Goal: Task Accomplishment & Management: Use online tool/utility

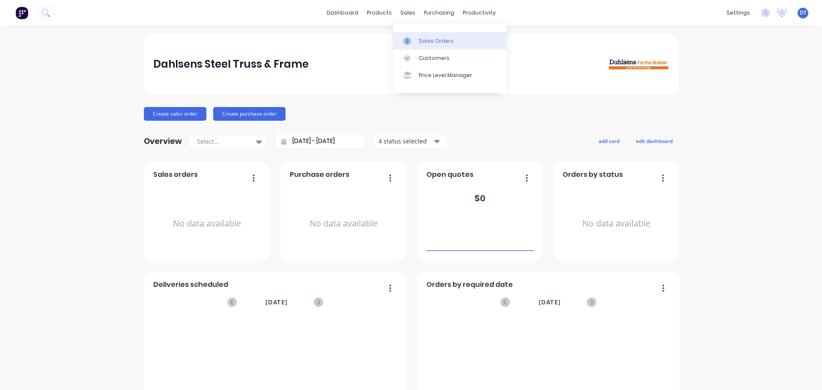
click at [433, 40] on div "Sales Orders" at bounding box center [436, 41] width 35 height 8
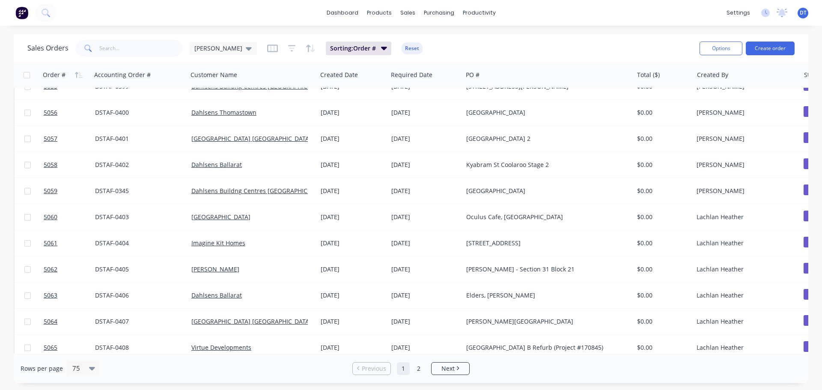
scroll to position [1697, 0]
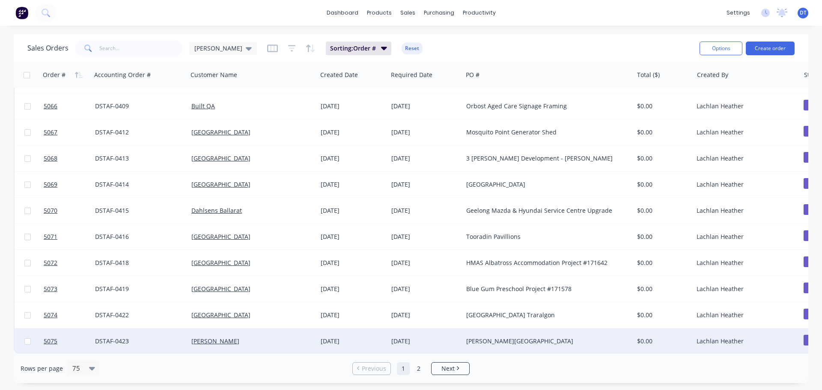
click at [414, 339] on div "[DATE]" at bounding box center [425, 341] width 68 height 9
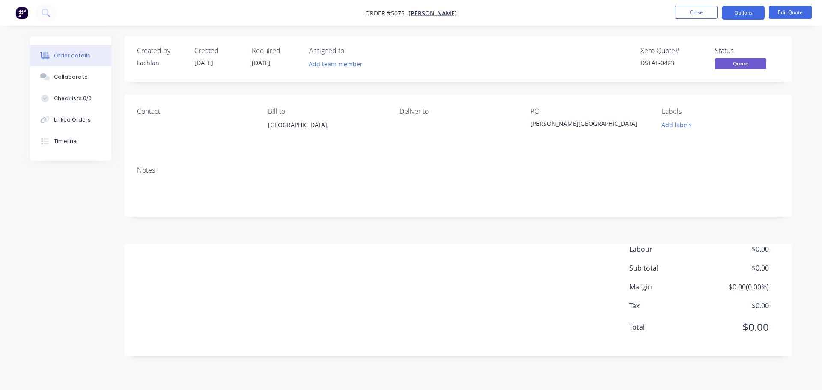
click at [267, 61] on span "[DATE]" at bounding box center [261, 63] width 19 height 8
drag, startPoint x: 273, startPoint y: 64, endPoint x: 278, endPoint y: 63, distance: 4.4
click at [270, 64] on span "[DATE]" at bounding box center [261, 63] width 19 height 8
click at [270, 62] on span "[DATE]" at bounding box center [261, 63] width 19 height 8
drag, startPoint x: 277, startPoint y: 62, endPoint x: 249, endPoint y: 64, distance: 28.3
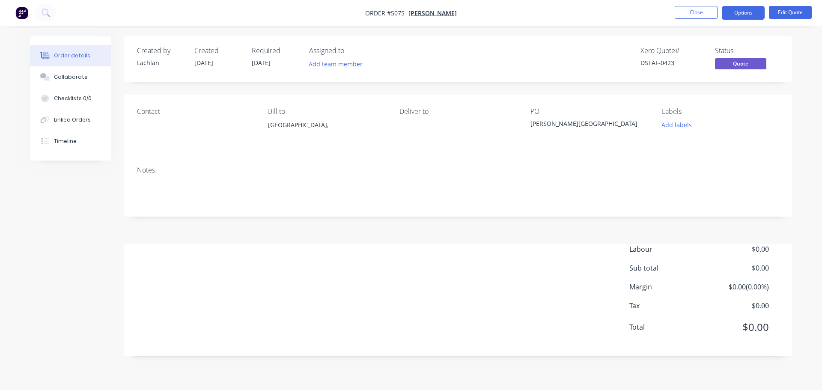
click at [249, 64] on div "Created by [PERSON_NAME] Created [DATE] Required [DATE] Assigned to Add team me…" at bounding box center [266, 59] width 258 height 25
click at [254, 63] on span "[DATE]" at bounding box center [261, 63] width 19 height 8
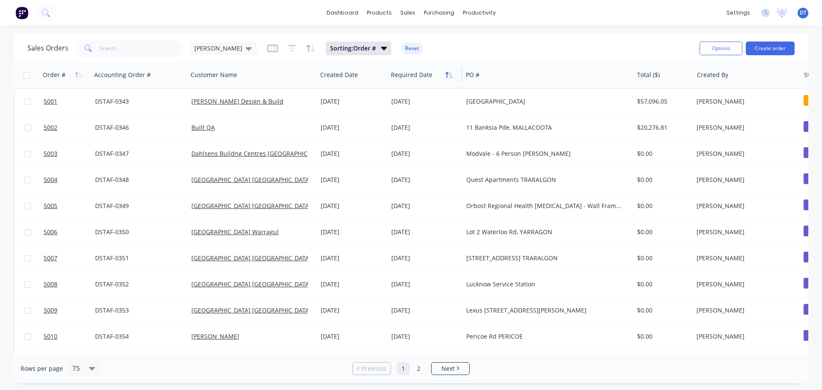
click at [449, 79] on button "button" at bounding box center [449, 74] width 13 height 13
click at [449, 77] on icon "button" at bounding box center [449, 74] width 8 height 7
click at [448, 77] on icon "button" at bounding box center [446, 75] width 3 height 6
click at [448, 77] on icon "button" at bounding box center [449, 74] width 8 height 7
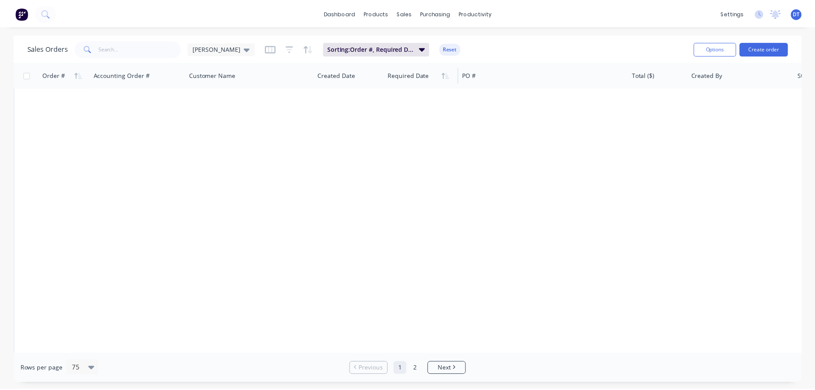
scroll to position [1697, 0]
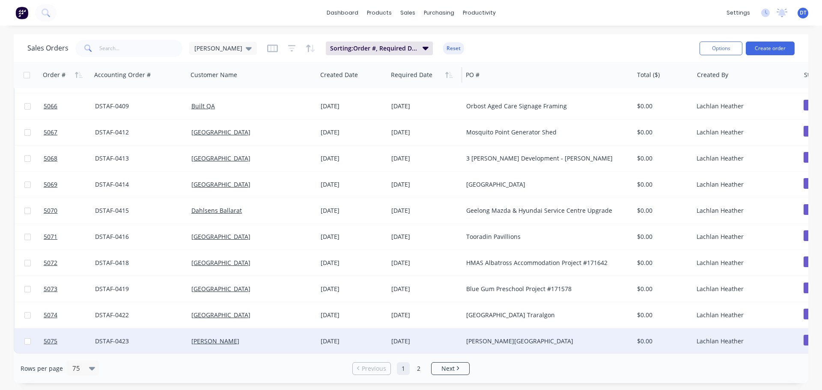
click at [341, 337] on div "[DATE]" at bounding box center [353, 341] width 64 height 9
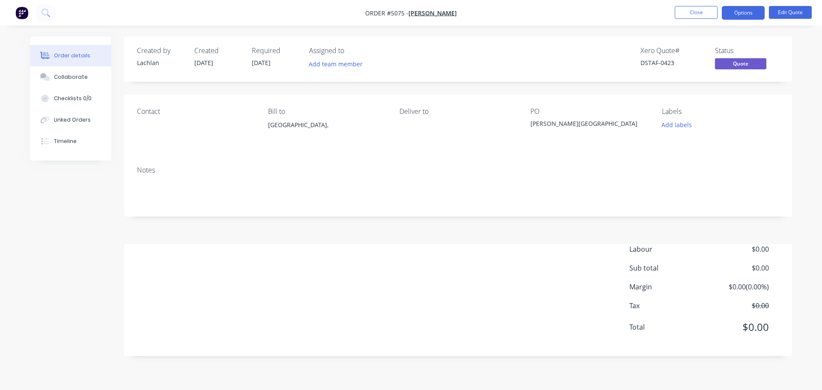
click at [267, 62] on span "[DATE]" at bounding box center [261, 63] width 19 height 8
click at [760, 305] on span "$0.00" at bounding box center [736, 305] width 63 height 10
click at [784, 5] on nav "Order #5075 - [PERSON_NAME] Close Options Edit Quote" at bounding box center [411, 13] width 822 height 26
click at [785, 12] on button "Edit Quote" at bounding box center [790, 12] width 43 height 13
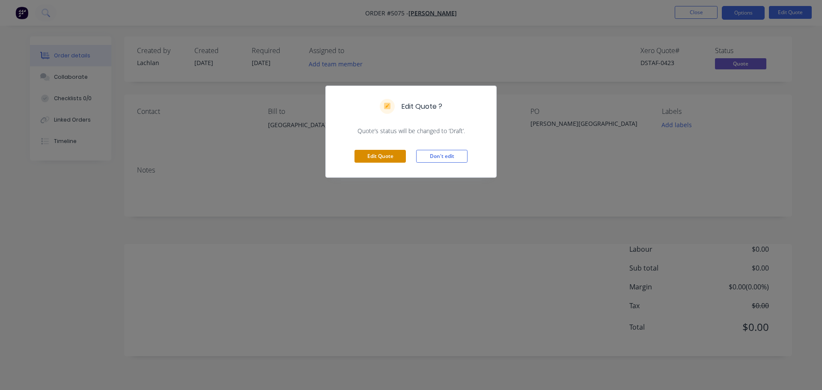
click at [384, 158] on button "Edit Quote" at bounding box center [379, 156] width 51 height 13
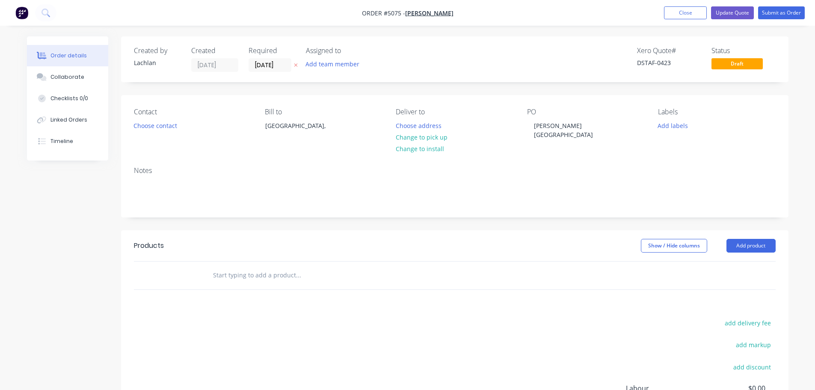
scroll to position [118, 0]
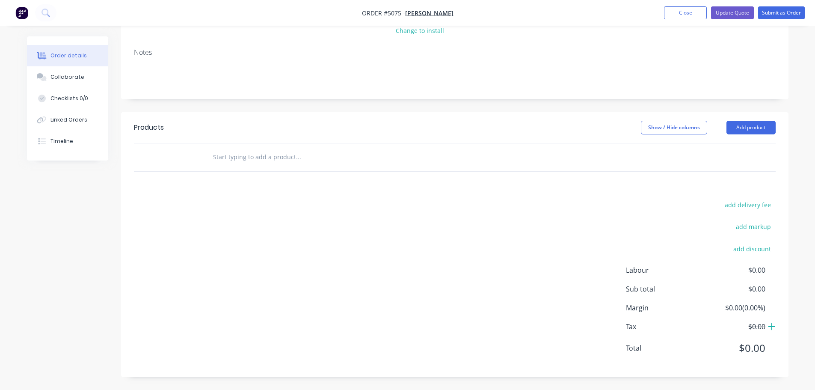
click at [773, 327] on icon at bounding box center [772, 326] width 7 height 7
click at [758, 328] on span "$0.00" at bounding box center [733, 326] width 63 height 10
